Goal: Task Accomplishment & Management: Complete application form

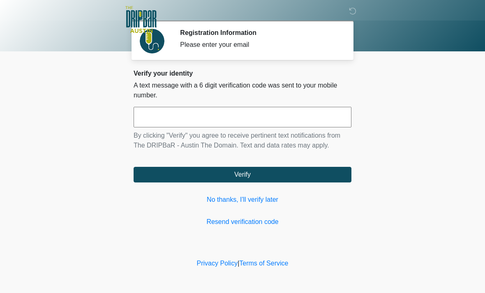
click at [251, 203] on link "No thanks, I'll verify later" at bounding box center [242, 200] width 218 height 10
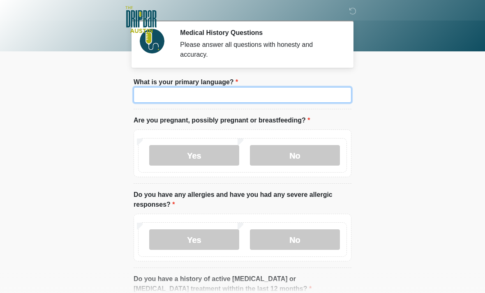
click at [257, 96] on input "What is your primary language?" at bounding box center [242, 95] width 218 height 16
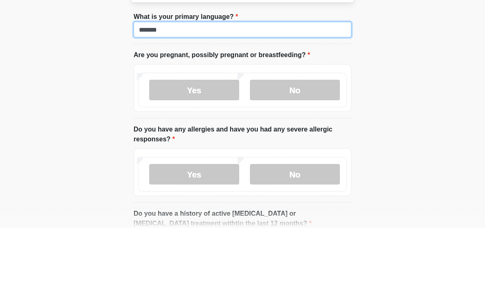
type input "*******"
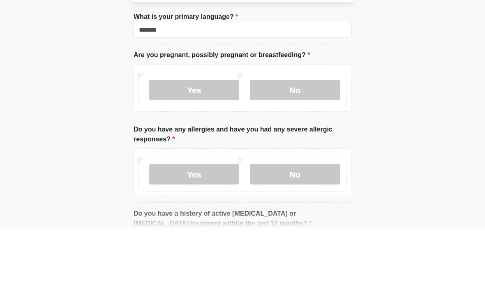
click at [200, 145] on label "Yes" at bounding box center [194, 155] width 90 height 21
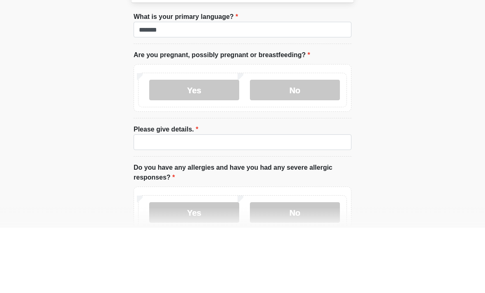
scroll to position [65, 0]
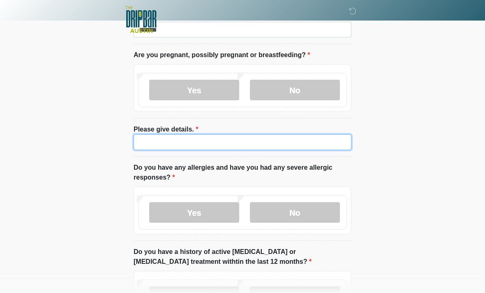
click at [215, 140] on input "Please give details." at bounding box center [242, 142] width 218 height 16
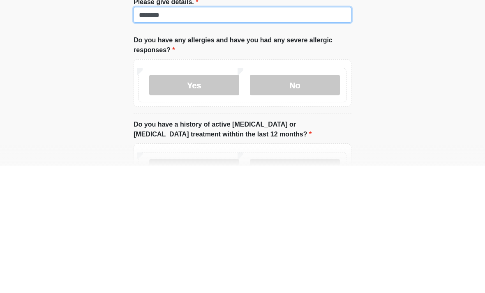
type input "********"
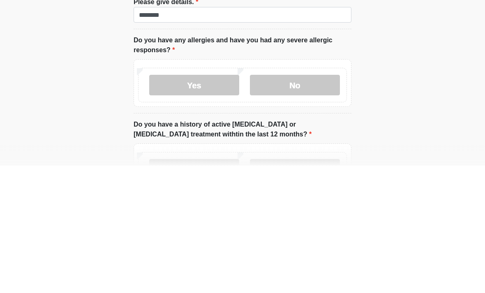
click at [416, 64] on body "‎ ‎ ‎ ‎ Medical History Questions Please answer all questions with honesty and …" at bounding box center [242, 81] width 485 height 293
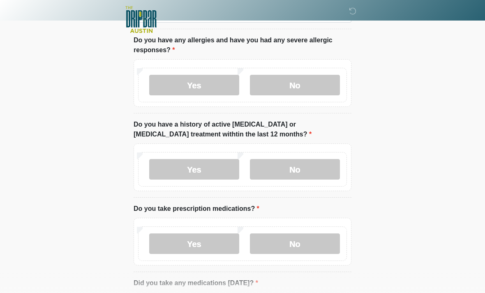
click at [211, 85] on label "Yes" at bounding box center [194, 85] width 90 height 21
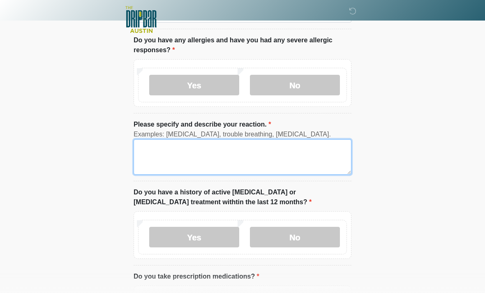
click at [195, 151] on textarea "Please specify and describe your reaction." at bounding box center [242, 156] width 218 height 35
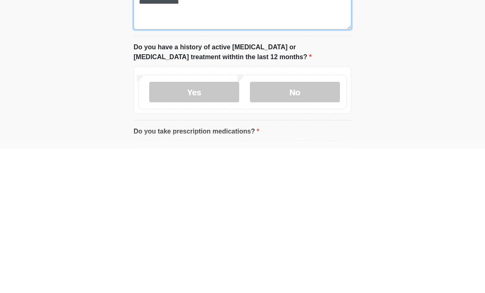
type textarea "**********"
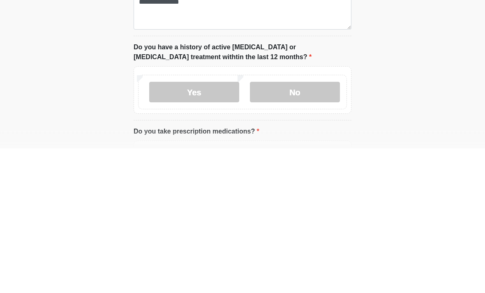
click at [307, 227] on label "No" at bounding box center [295, 237] width 90 height 21
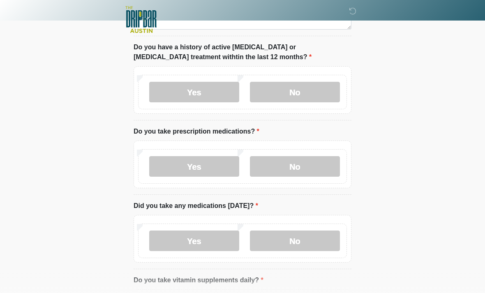
click at [312, 165] on label "No" at bounding box center [295, 166] width 90 height 21
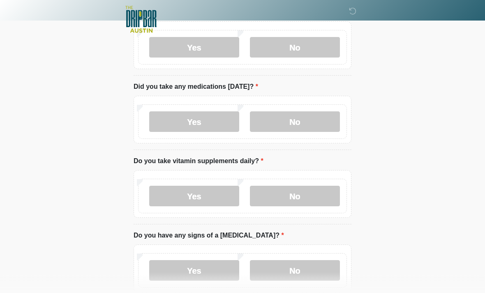
click at [305, 119] on label "No" at bounding box center [295, 122] width 90 height 21
click at [207, 197] on label "Yes" at bounding box center [194, 196] width 90 height 21
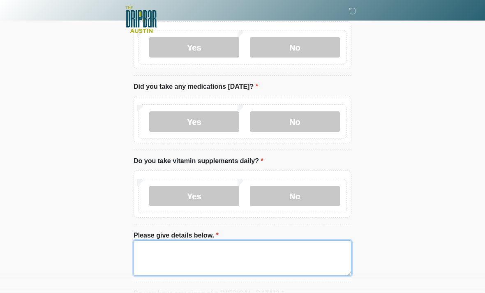
click at [211, 249] on textarea "Please give details below." at bounding box center [242, 257] width 218 height 35
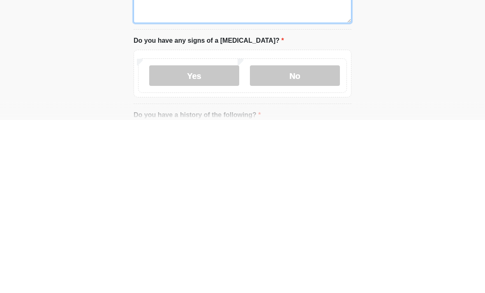
type textarea "**********"
click at [302, 239] on label "No" at bounding box center [295, 249] width 90 height 21
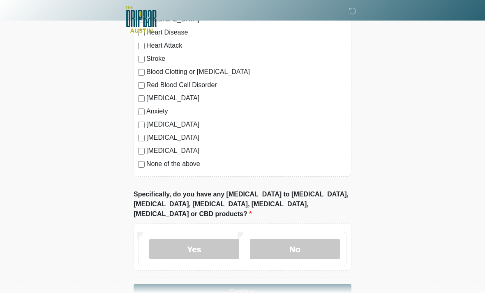
scroll to position [845, 0]
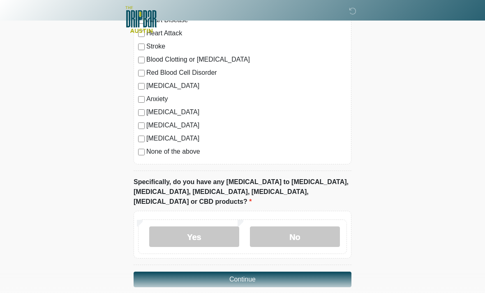
click at [310, 227] on label "No" at bounding box center [295, 236] width 90 height 21
click at [280, 271] on button "Continue" at bounding box center [242, 279] width 218 height 16
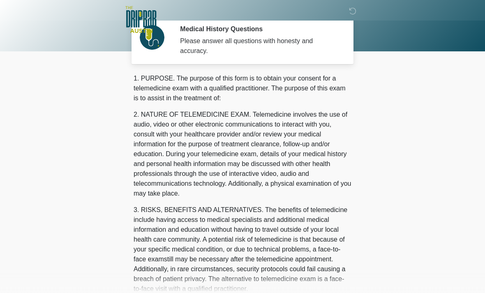
scroll to position [0, 0]
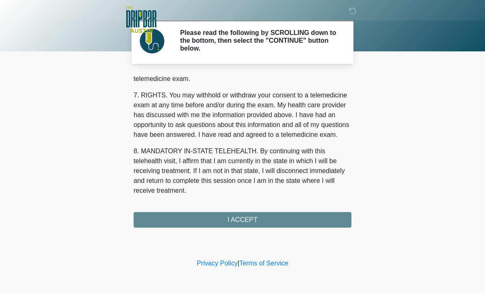
click at [295, 216] on button "I ACCEPT" at bounding box center [242, 220] width 218 height 16
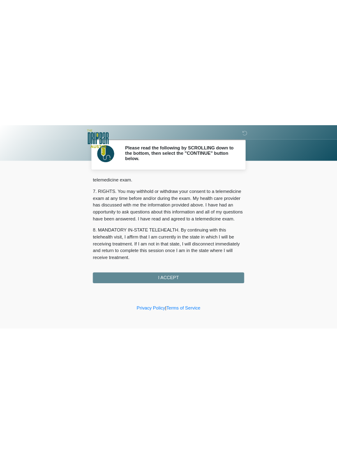
scroll to position [358, 0]
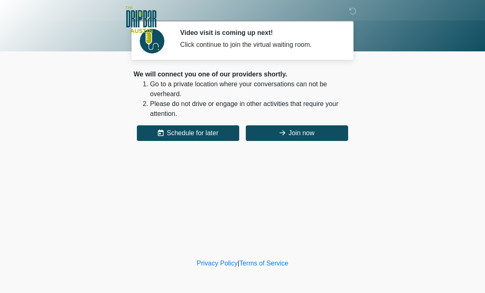
click at [312, 131] on button "Join now" at bounding box center [297, 133] width 102 height 16
